Goal: Information Seeking & Learning: Understand process/instructions

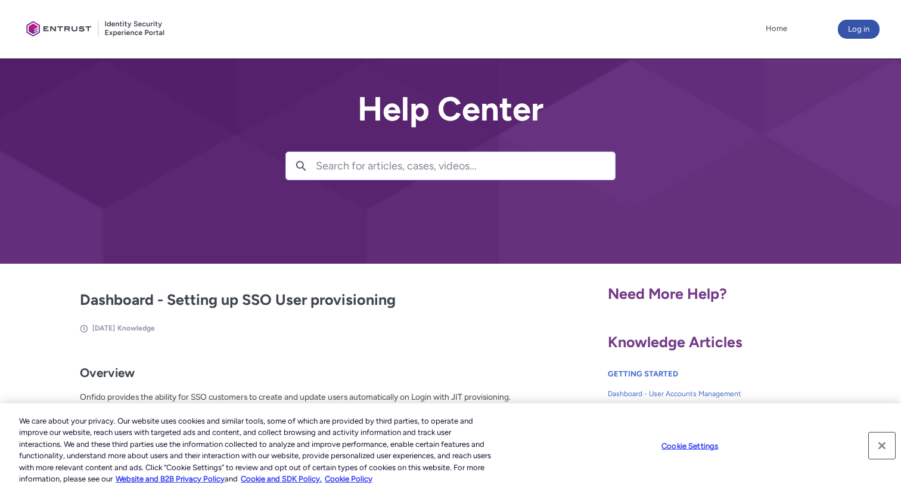
click at [883, 441] on button "Close" at bounding box center [882, 445] width 26 height 26
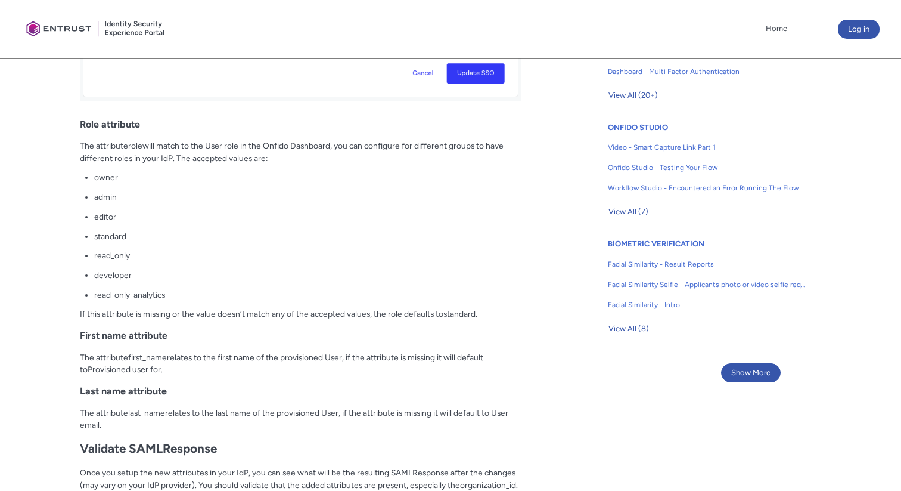
scroll to position [719, 0]
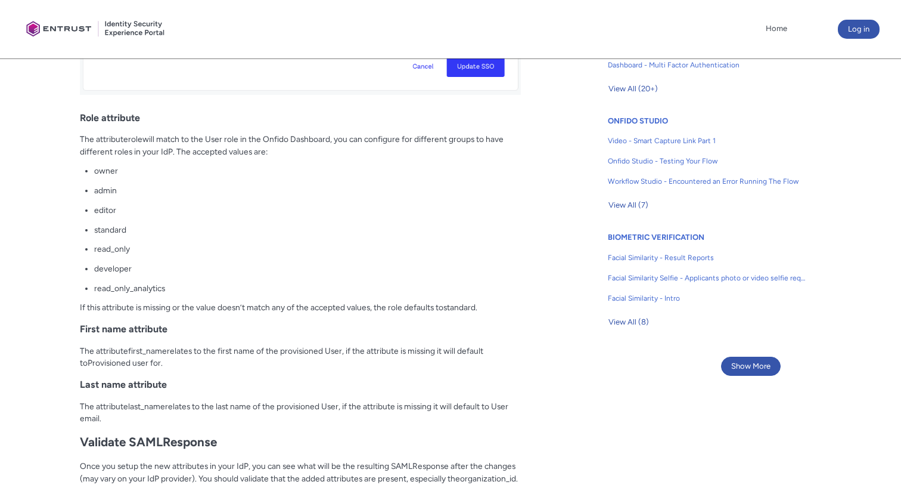
click at [103, 269] on span "developer" at bounding box center [113, 269] width 38 height 10
copy span "developer"
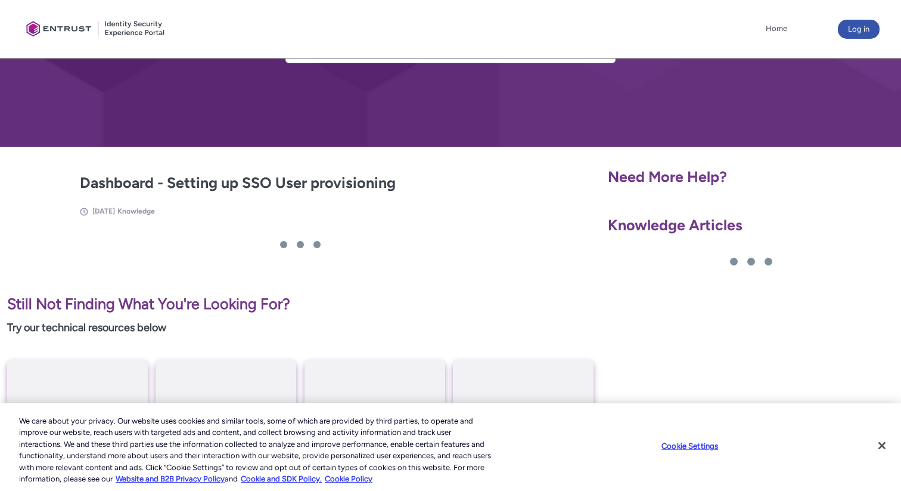
scroll to position [131, 0]
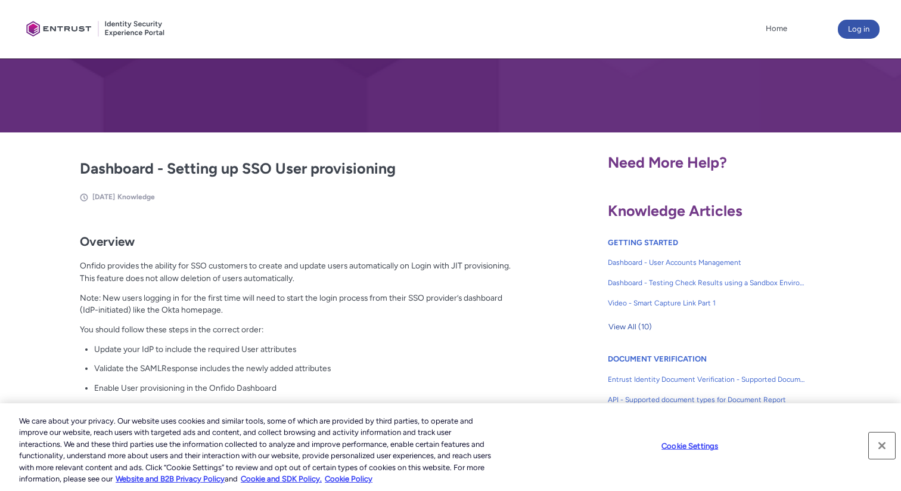
click at [884, 445] on button "Close" at bounding box center [882, 445] width 26 height 26
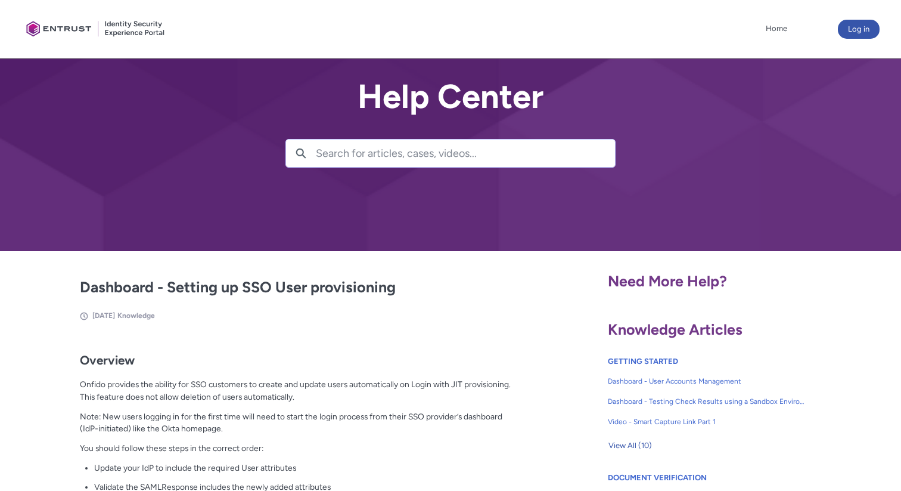
scroll to position [0, 0]
